Goal: Task Accomplishment & Management: Manage account settings

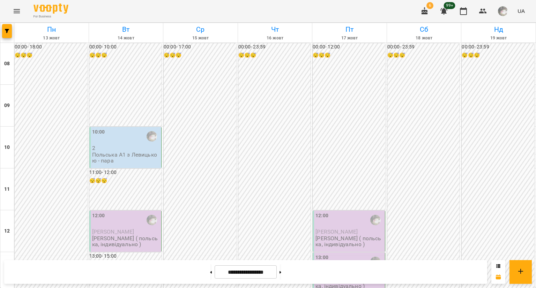
scroll to position [396, 0]
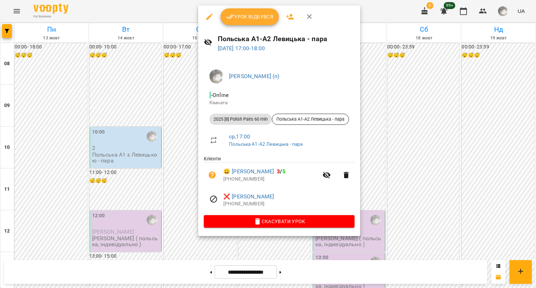
click at [121, 147] on div at bounding box center [268, 144] width 536 height 288
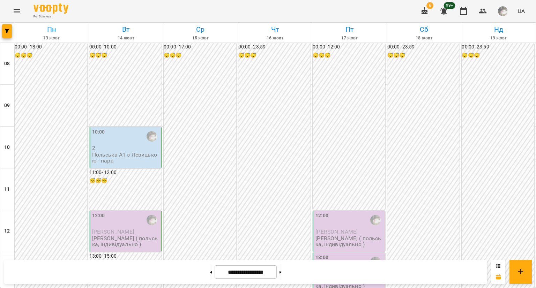
scroll to position [298, 0]
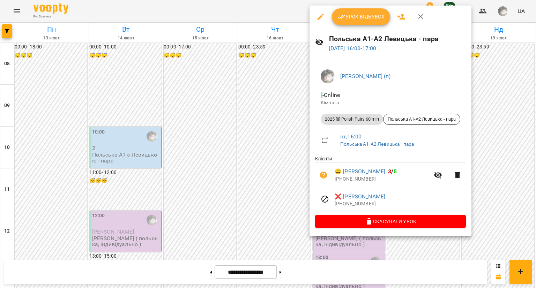
click at [263, 92] on div at bounding box center [268, 144] width 536 height 288
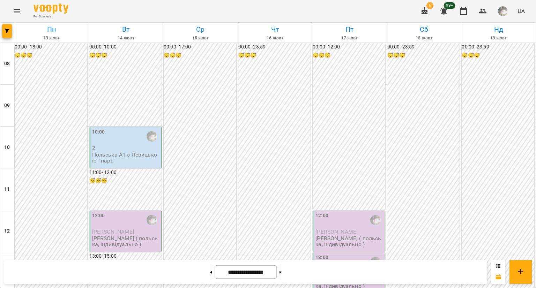
scroll to position [310, 0]
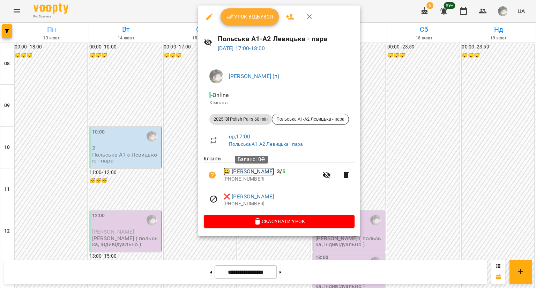
click at [243, 170] on link "😀 Олександр Яцина" at bounding box center [248, 171] width 51 height 8
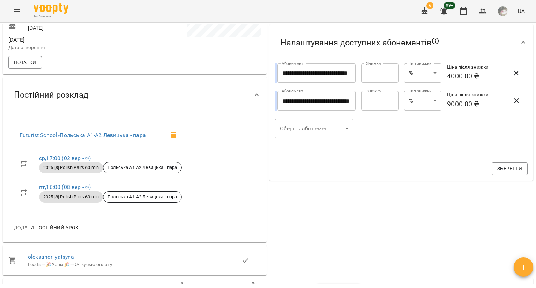
scroll to position [244, 0]
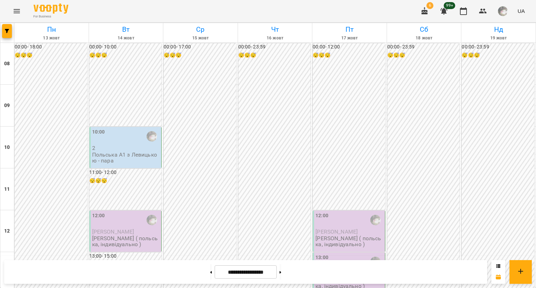
scroll to position [326, 0]
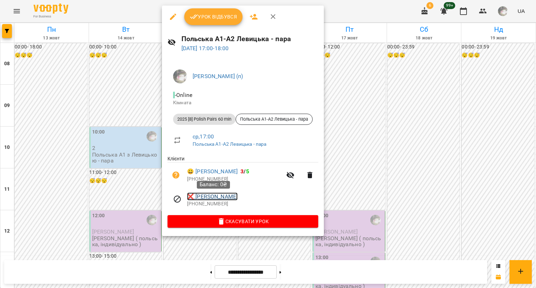
click at [214, 198] on link "❌ Надія Корнієнко" at bounding box center [212, 196] width 51 height 8
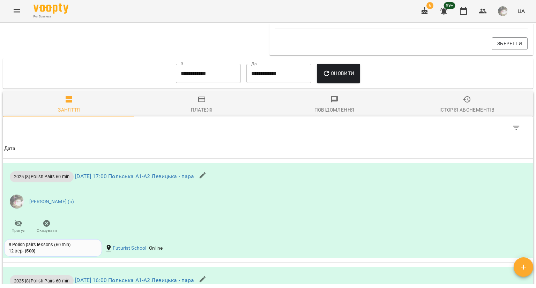
scroll to position [381, 0]
